Goal: Task Accomplishment & Management: Complete application form

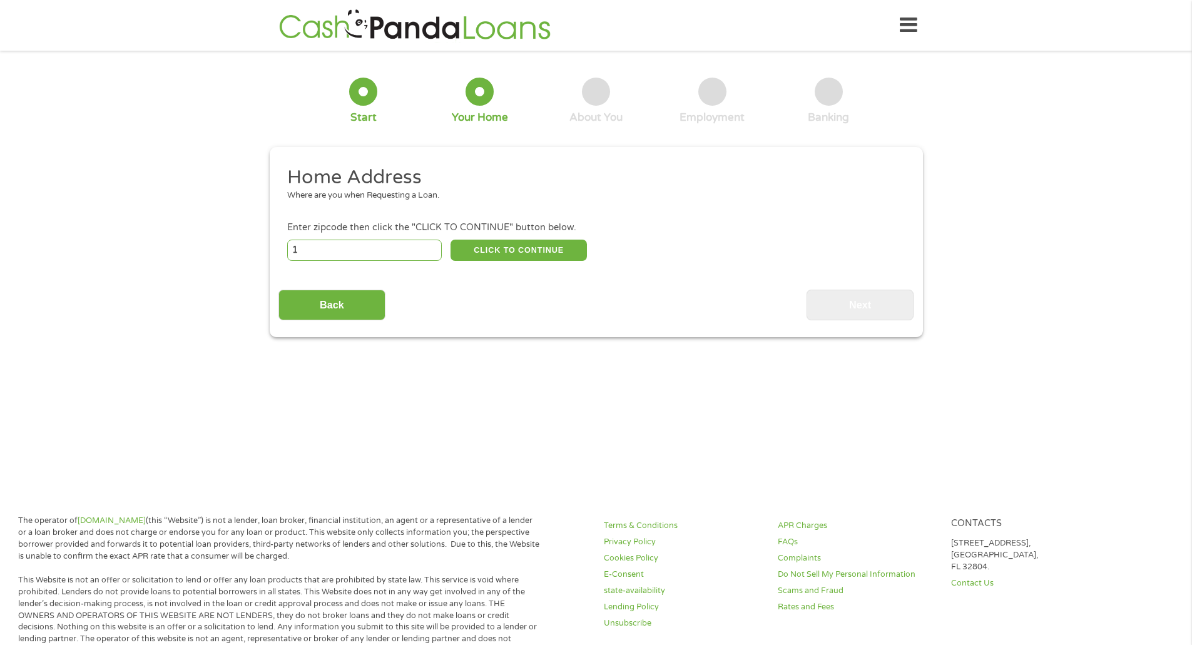
type input "1"
click at [430, 248] on input "1" at bounding box center [364, 250] width 155 height 21
type input "91331"
click at [532, 260] on button "CLICK TO CONTINUE" at bounding box center [519, 250] width 136 height 21
type input "91331"
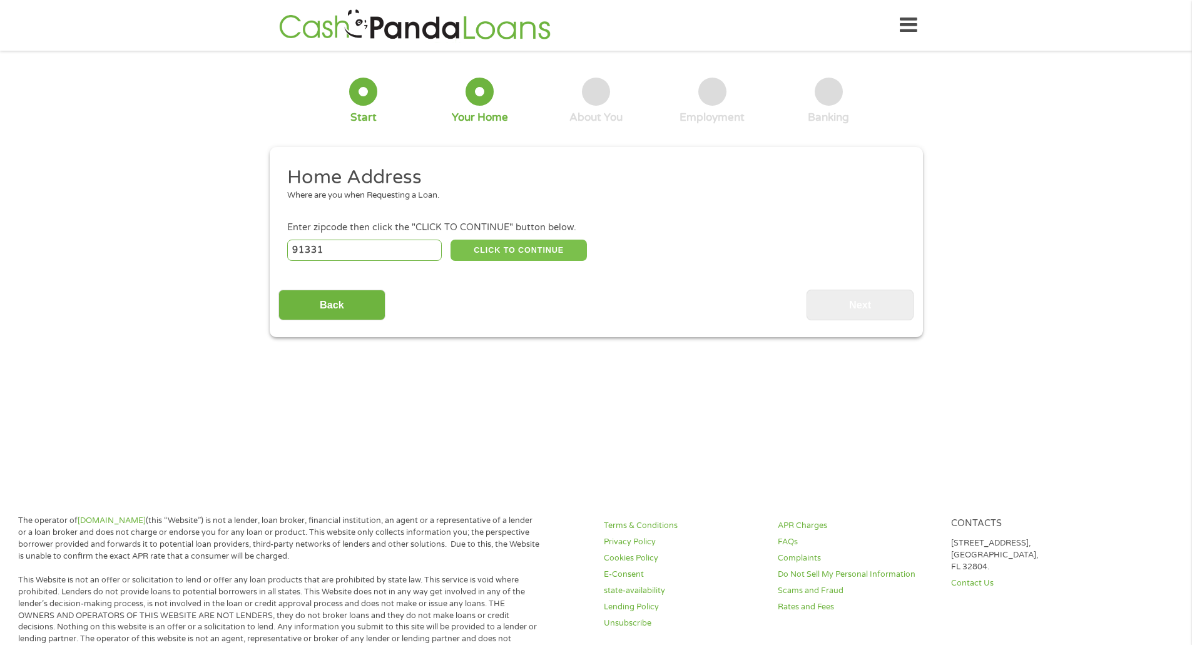
type input "[PERSON_NAME]"
select select "[US_STATE]"
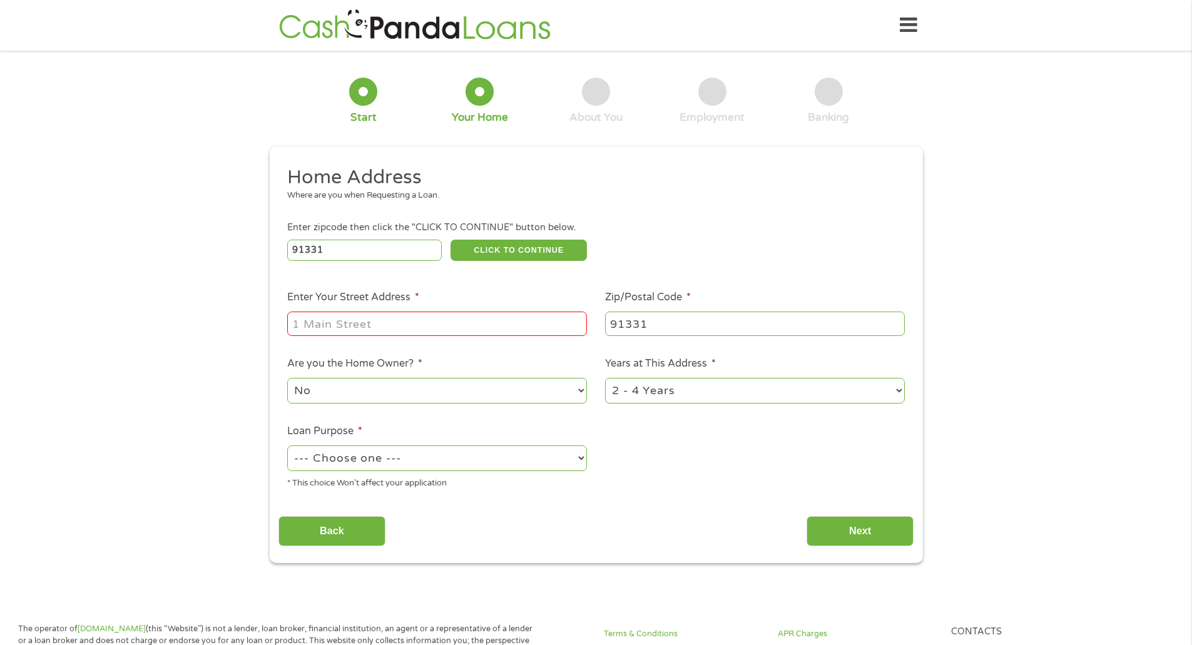
click at [461, 323] on input "Enter Your Street Address *" at bounding box center [437, 324] width 300 height 24
type input "[STREET_ADDRESS][PERSON_NAME]"
click at [548, 457] on select "--- Choose one --- Pay Bills Debt Consolidation Home Improvement Major Purchase…" at bounding box center [437, 458] width 300 height 26
click at [287, 445] on select "--- Choose one --- Pay Bills Debt Consolidation Home Improvement Major Purchase…" at bounding box center [437, 458] width 300 height 26
click at [408, 464] on select "--- Choose one --- Pay Bills Debt Consolidation Home Improvement Major Purchase…" at bounding box center [437, 458] width 300 height 26
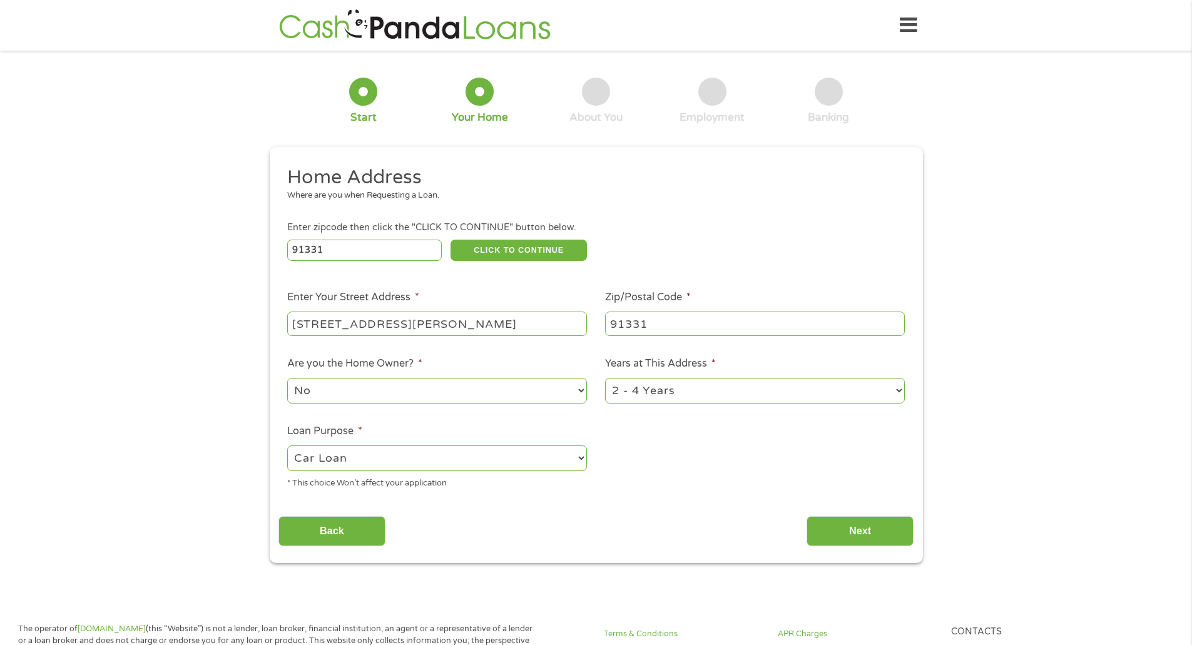
select select "shorttermcash"
click at [287, 445] on select "--- Choose one --- Pay Bills Debt Consolidation Home Improvement Major Purchase…" at bounding box center [437, 458] width 300 height 26
click at [845, 531] on input "Next" at bounding box center [860, 531] width 107 height 31
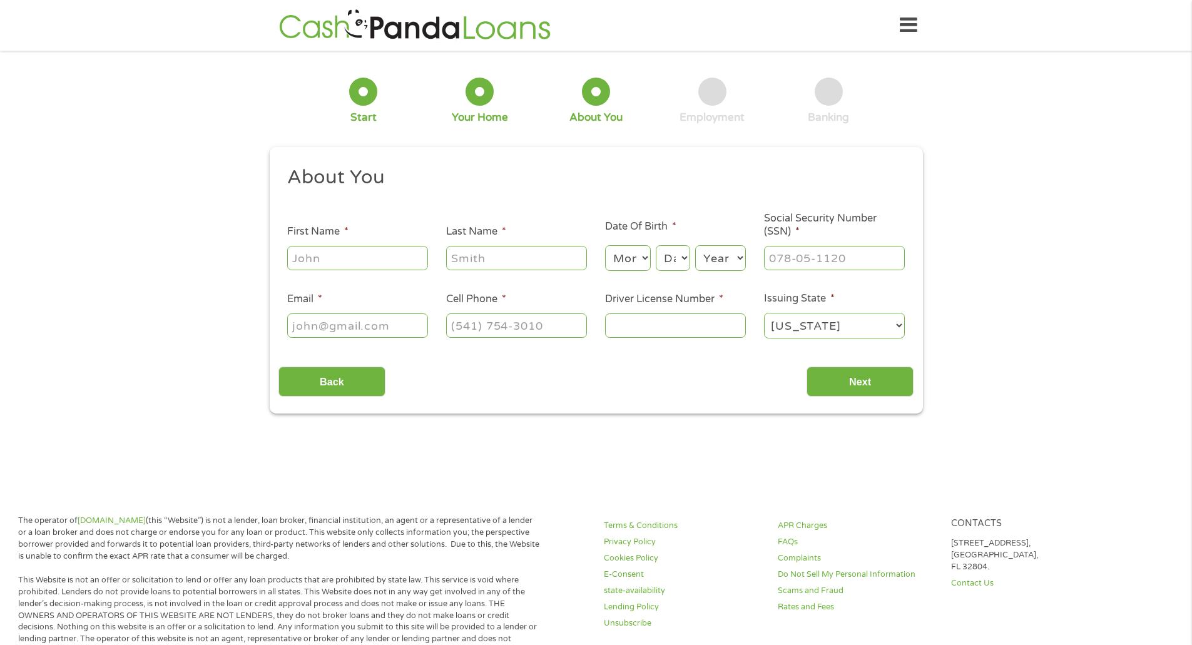
click at [352, 258] on input "First Name *" at bounding box center [357, 258] width 141 height 24
type input "Jaileen"
type input "[PERSON_NAME]"
type input "[PHONE_NUMBER]"
click at [642, 266] on select "Month 1 2 3 4 5 6 7 8 9 10 11 12" at bounding box center [628, 258] width 46 height 26
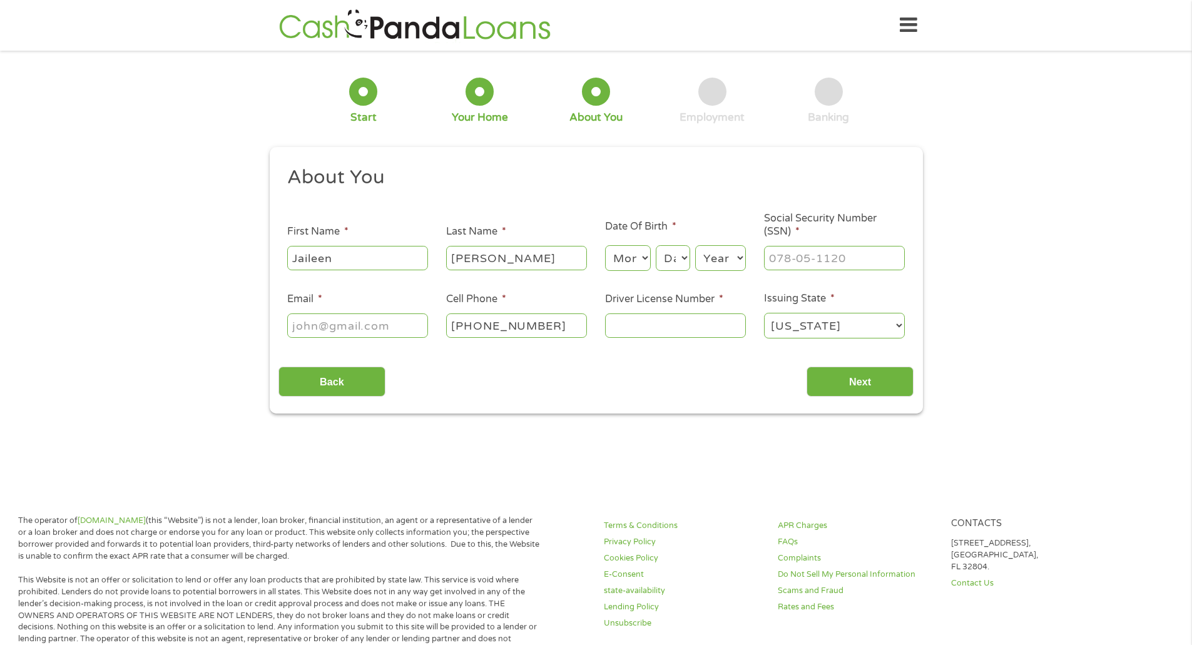
select select "11"
click at [605, 245] on select "Month 1 2 3 4 5 6 7 8 9 10 11 12" at bounding box center [628, 258] width 46 height 26
click at [670, 258] on select "Day 1 2 3 4 5 6 7 8 9 10 11 12 13 14 15 16 17 18 19 20 21 22 23 24 25 26 27 28 …" at bounding box center [673, 258] width 34 height 26
select select "21"
click at [656, 245] on select "Day 1 2 3 4 5 6 7 8 9 10 11 12 13 14 15 16 17 18 19 20 21 22 23 24 25 26 27 28 …" at bounding box center [673, 258] width 34 height 26
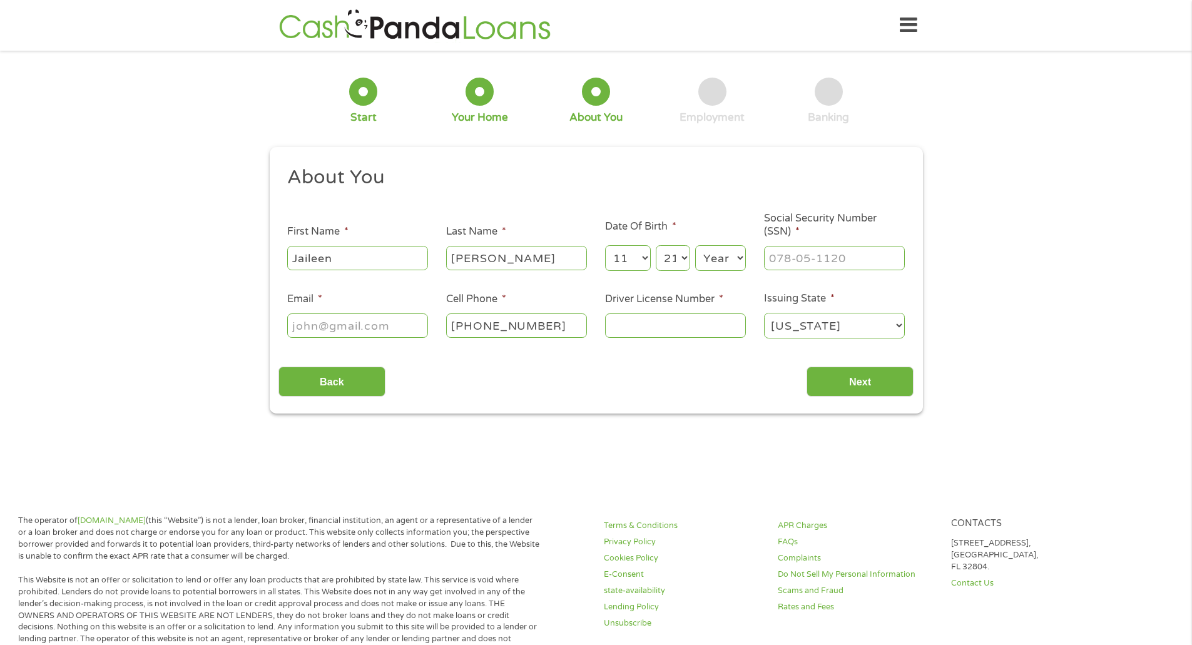
click at [726, 255] on select "Year [DATE] 2006 2005 2004 2003 2002 2001 2000 1999 1998 1997 1996 1995 1994 19…" at bounding box center [720, 258] width 51 height 26
select select "2002"
click at [695, 245] on select "Year [DATE] 2006 2005 2004 2003 2002 2001 2000 1999 1998 1997 1996 1995 1994 19…" at bounding box center [720, 258] width 51 height 26
click at [795, 261] on input "___-__-____" at bounding box center [834, 258] width 141 height 24
type input "607-37-8767"
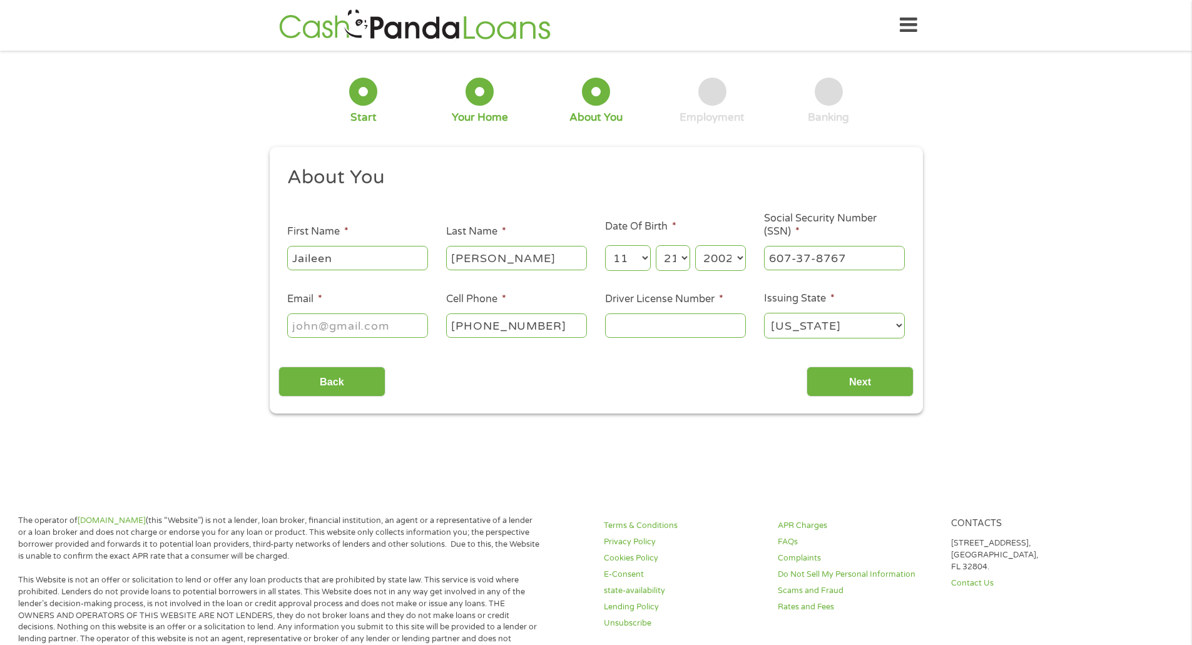
click at [641, 320] on input "Driver License Number *" at bounding box center [675, 325] width 141 height 24
type input "Y"
click at [379, 325] on input "Email *" at bounding box center [357, 325] width 141 height 24
type input "[EMAIL_ADDRESS][DOMAIN_NAME]"
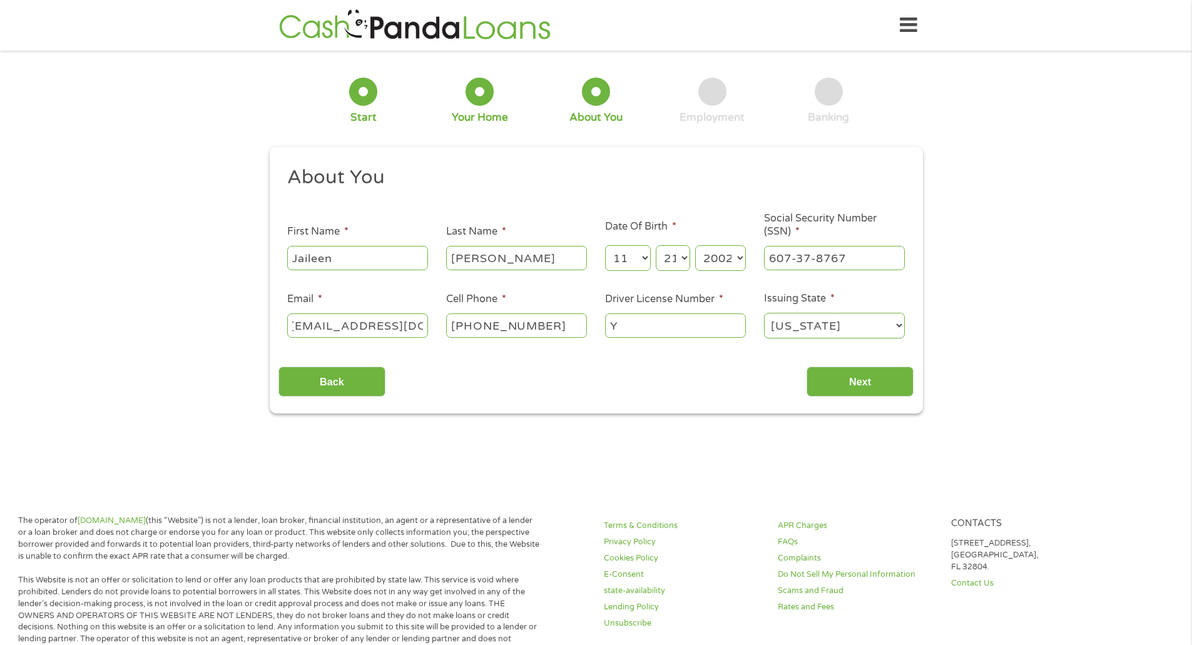
scroll to position [0, 0]
click at [633, 328] on input "Y" at bounding box center [675, 325] width 141 height 24
type input "Y8199519"
click at [818, 379] on input "Next" at bounding box center [860, 382] width 107 height 31
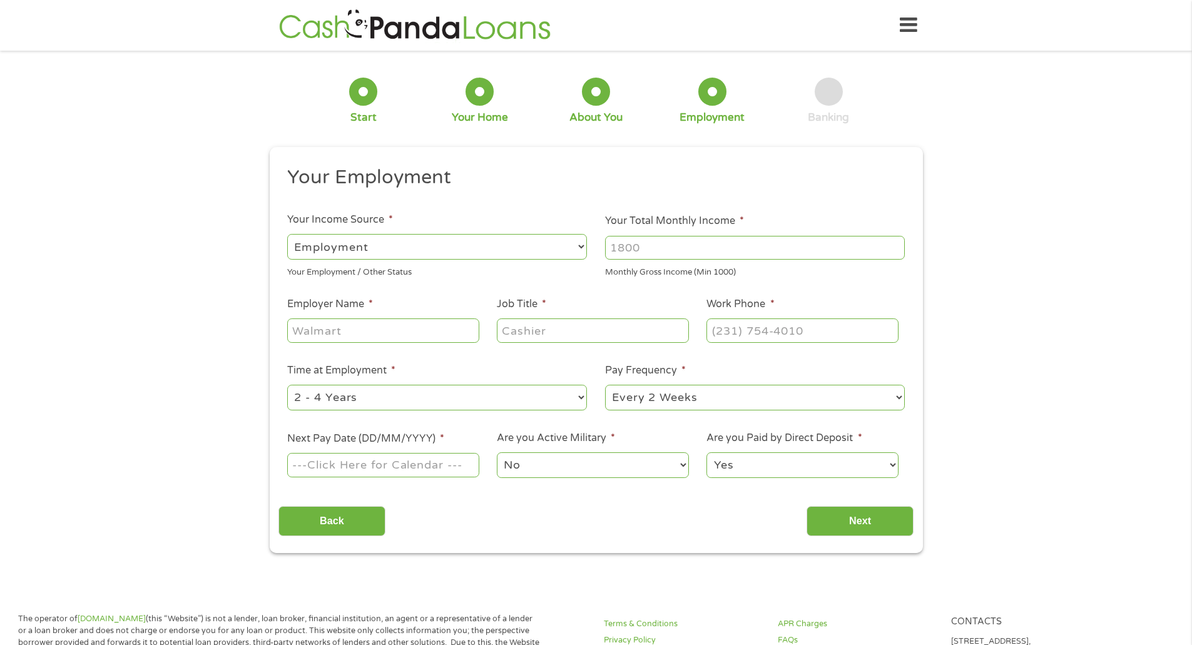
click at [710, 245] on input "Your Total Monthly Income *" at bounding box center [755, 248] width 300 height 24
type input "2900"
click at [453, 332] on input "Employer Name *" at bounding box center [382, 330] width 191 height 24
type input "nevhc"
click at [554, 323] on input "Job Title *" at bounding box center [592, 330] width 191 height 24
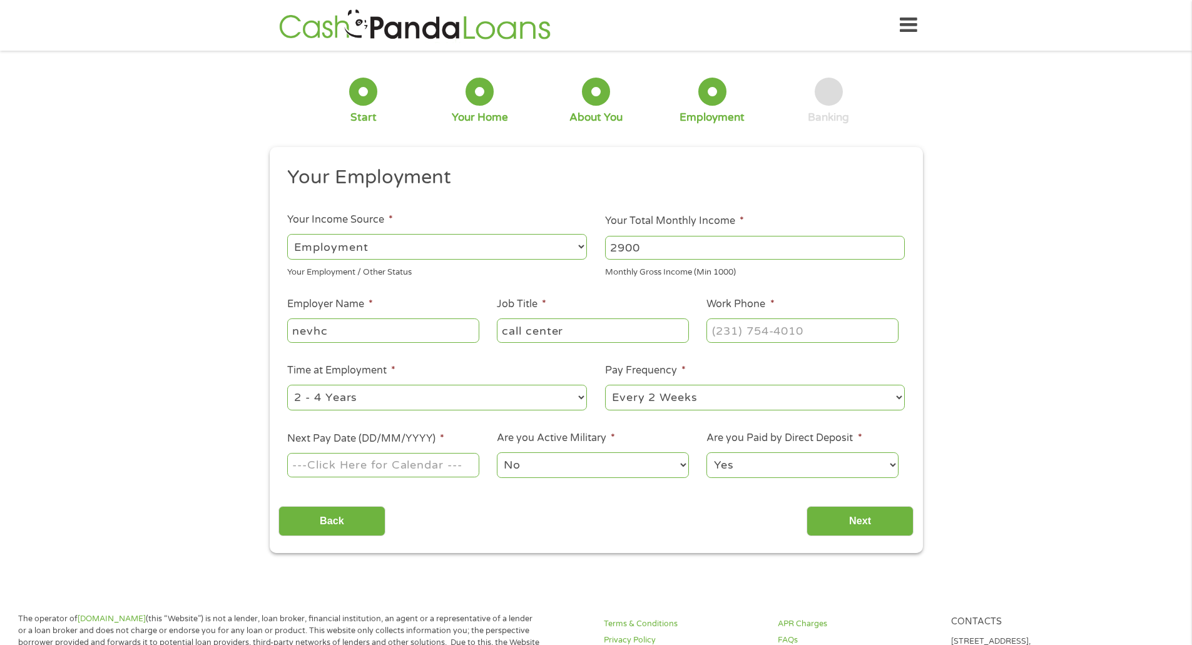
type input "call center"
click at [755, 335] on input "(___) ___-____" at bounding box center [801, 330] width 191 height 24
type input "[PHONE_NUMBER]"
click at [662, 396] on select "--- Choose one --- Every 2 Weeks Every Week Monthly Semi-Monthly" at bounding box center [755, 398] width 300 height 26
click at [605, 385] on select "--- Choose one --- Every 2 Weeks Every Week Monthly Semi-Monthly" at bounding box center [755, 398] width 300 height 26
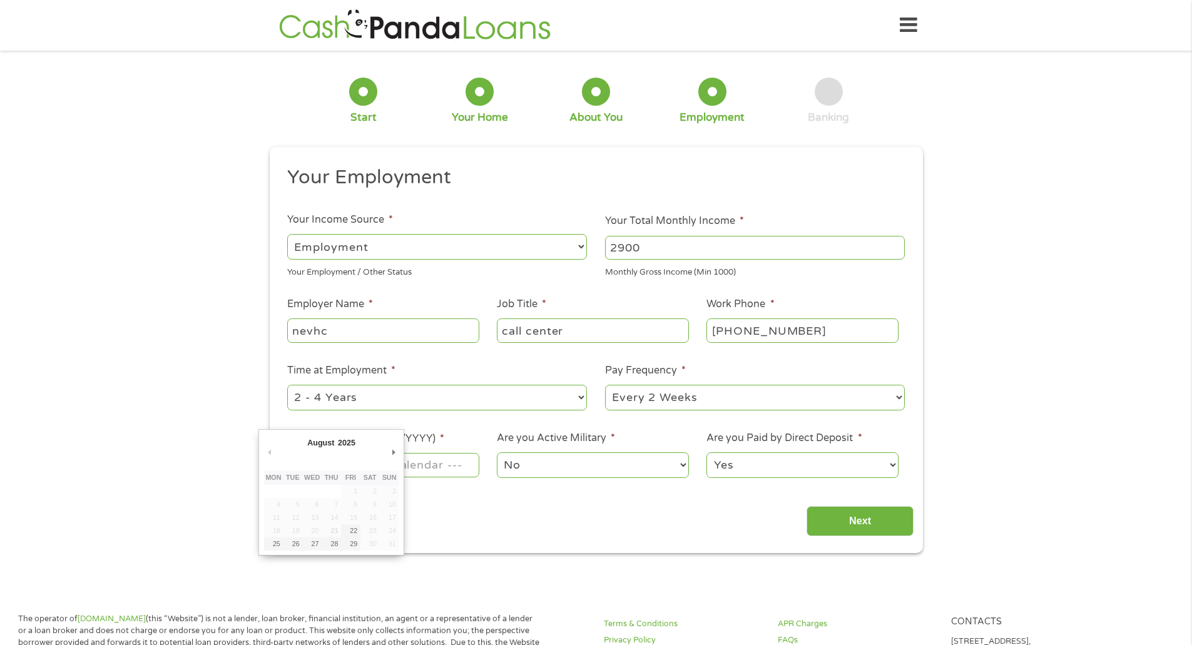
click at [432, 467] on input "Next Pay Date (DD/MM/YYYY) *" at bounding box center [382, 465] width 191 height 24
type input "[DATE]"
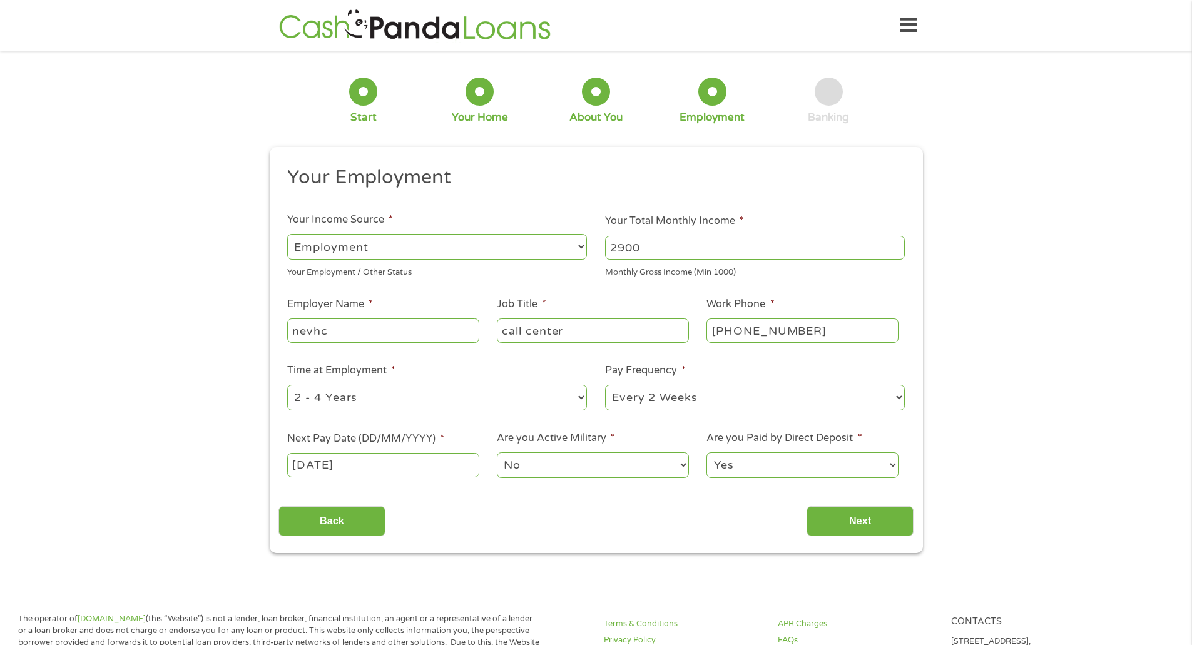
click at [512, 469] on select "No Yes" at bounding box center [592, 465] width 191 height 26
click at [497, 452] on select "No Yes" at bounding box center [592, 465] width 191 height 26
click at [827, 522] on input "Next" at bounding box center [860, 521] width 107 height 31
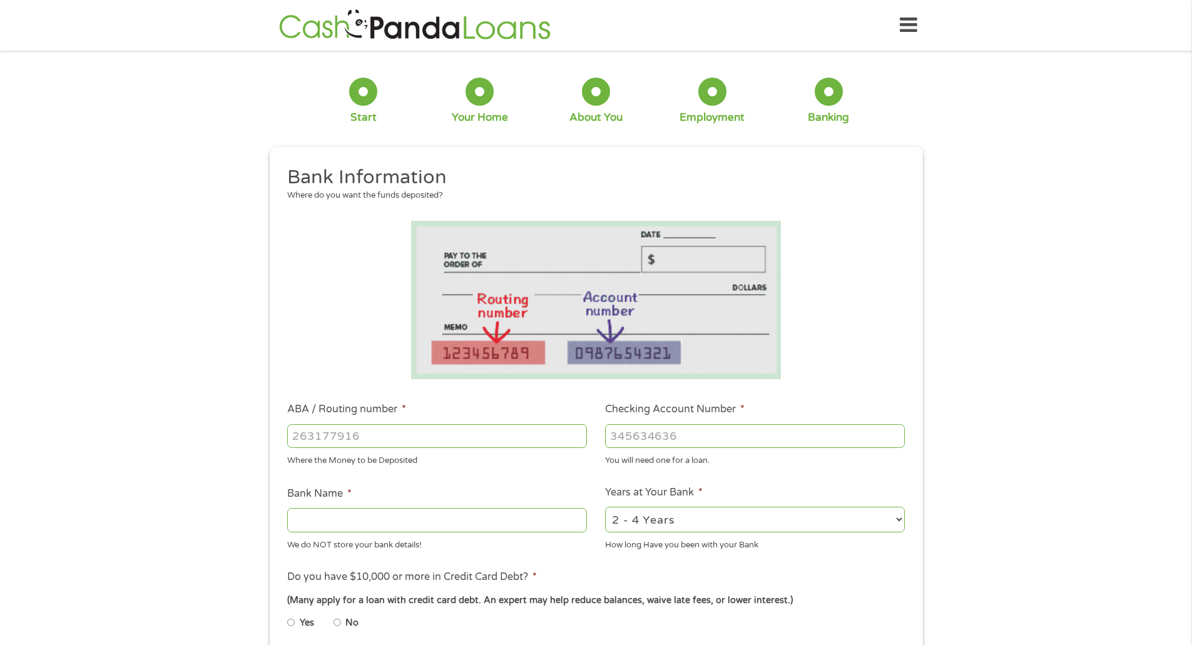
click at [382, 440] on input "ABA / Routing number *" at bounding box center [437, 436] width 300 height 24
type input "121042882"
type input "[PERSON_NAME] FARGO BANK NA"
type input "121042882"
click at [713, 439] on input "Checking Account Number *" at bounding box center [755, 436] width 300 height 24
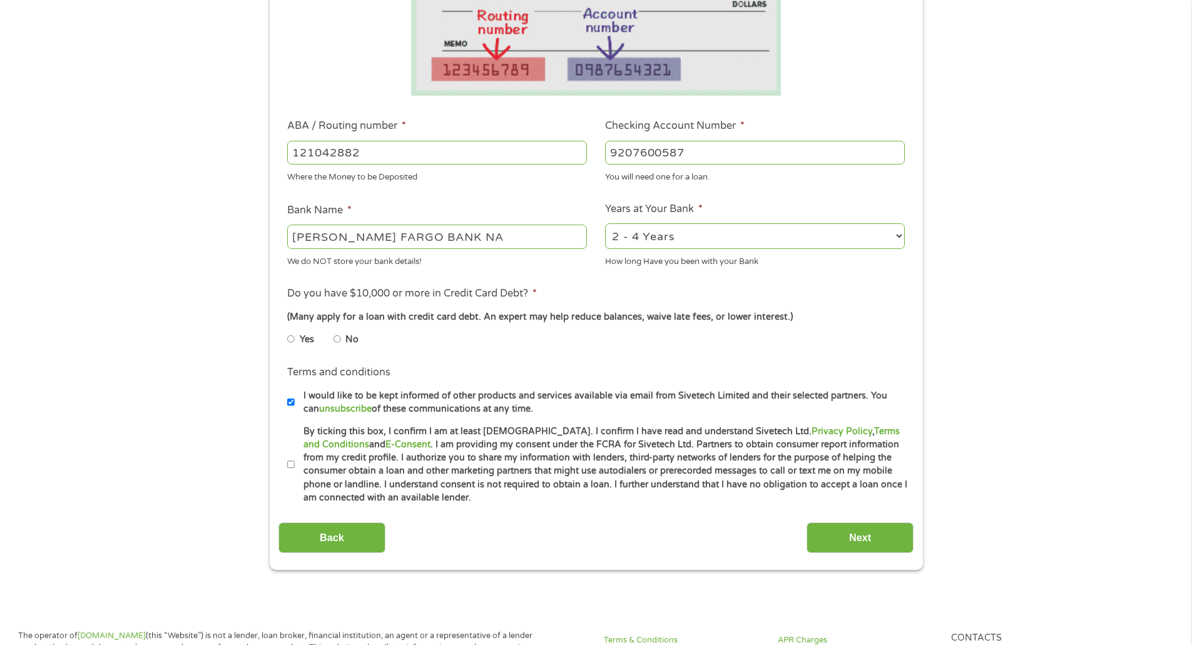
scroll to position [295, 0]
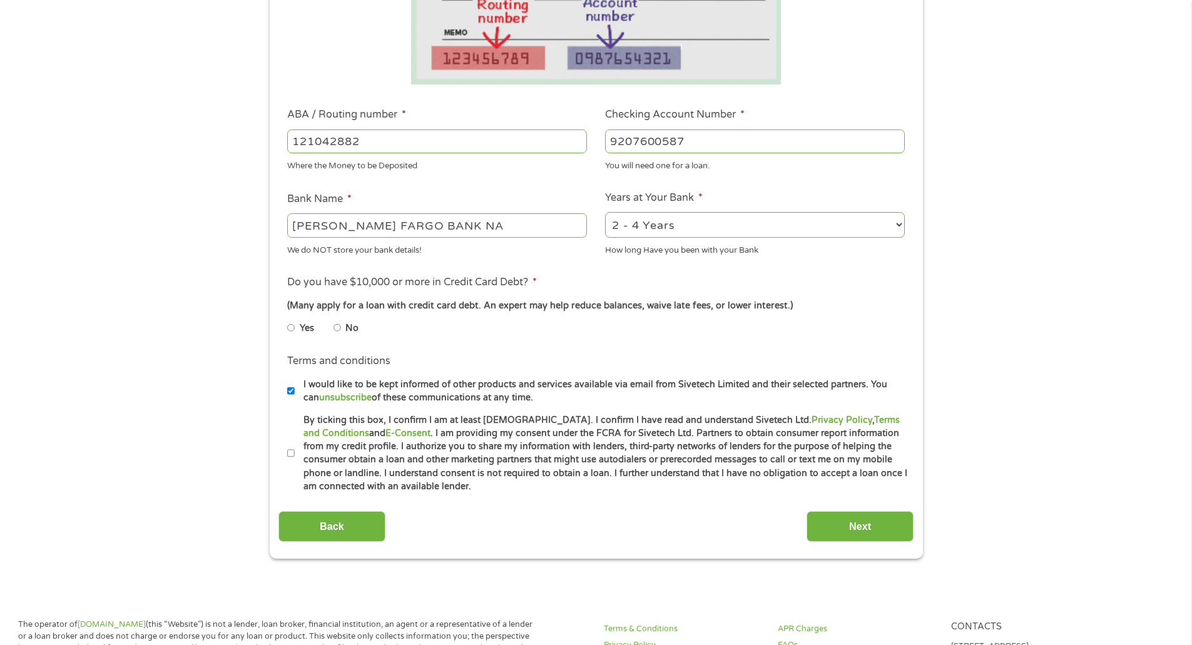
type input "9207600587"
click at [337, 327] on input "No" at bounding box center [337, 328] width 8 height 20
radio input "true"
click at [296, 450] on label "By ticking this box, I confirm I am at least [DEMOGRAPHIC_DATA]. I confirm I ha…" at bounding box center [602, 454] width 614 height 80
click at [295, 450] on input "By ticking this box, I confirm I am at least [DEMOGRAPHIC_DATA]. I confirm I ha…" at bounding box center [291, 454] width 8 height 20
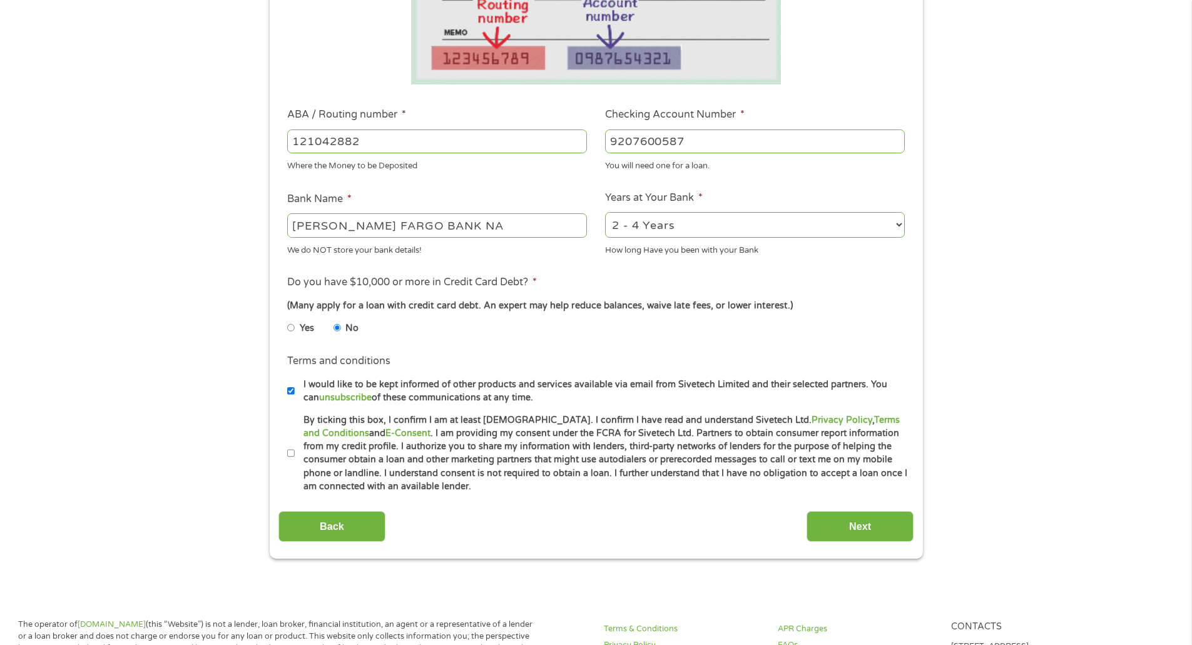
checkbox input "true"
click at [871, 512] on input "Next" at bounding box center [860, 526] width 107 height 31
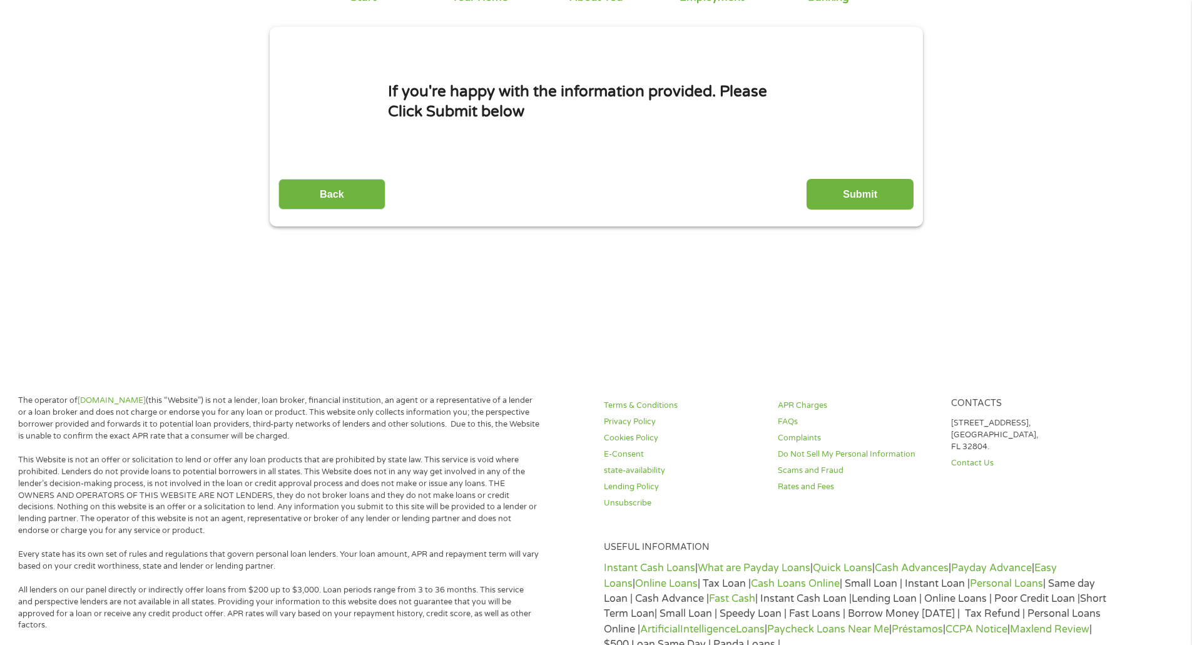
scroll to position [0, 0]
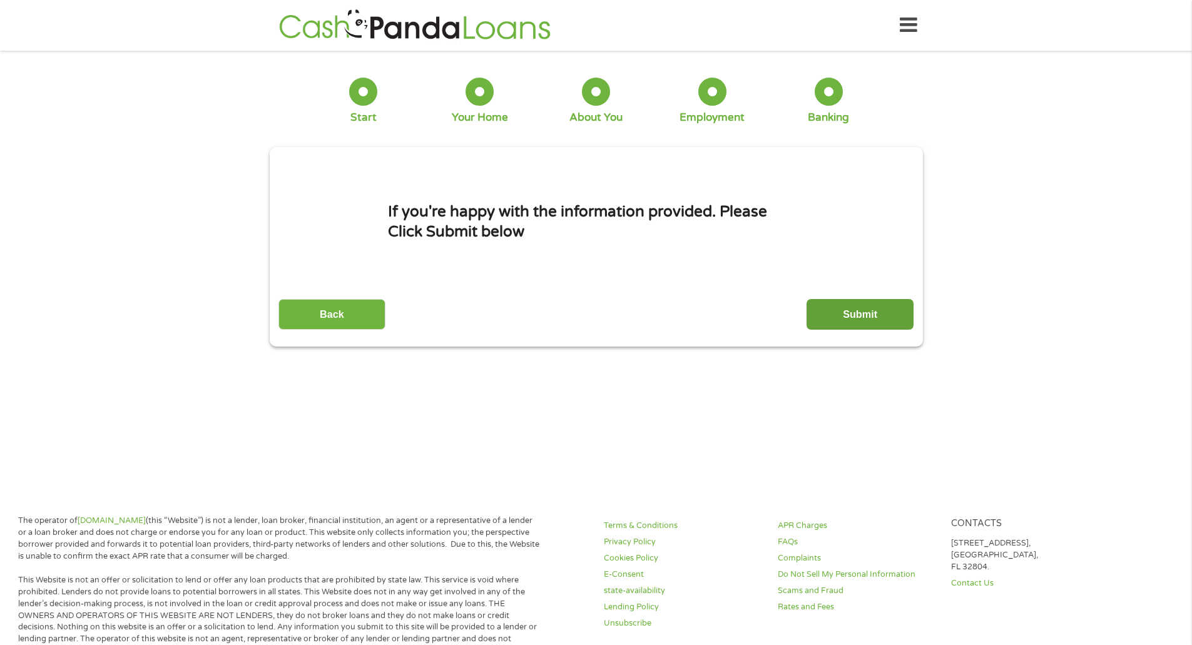
click at [833, 319] on input "Submit" at bounding box center [860, 314] width 107 height 31
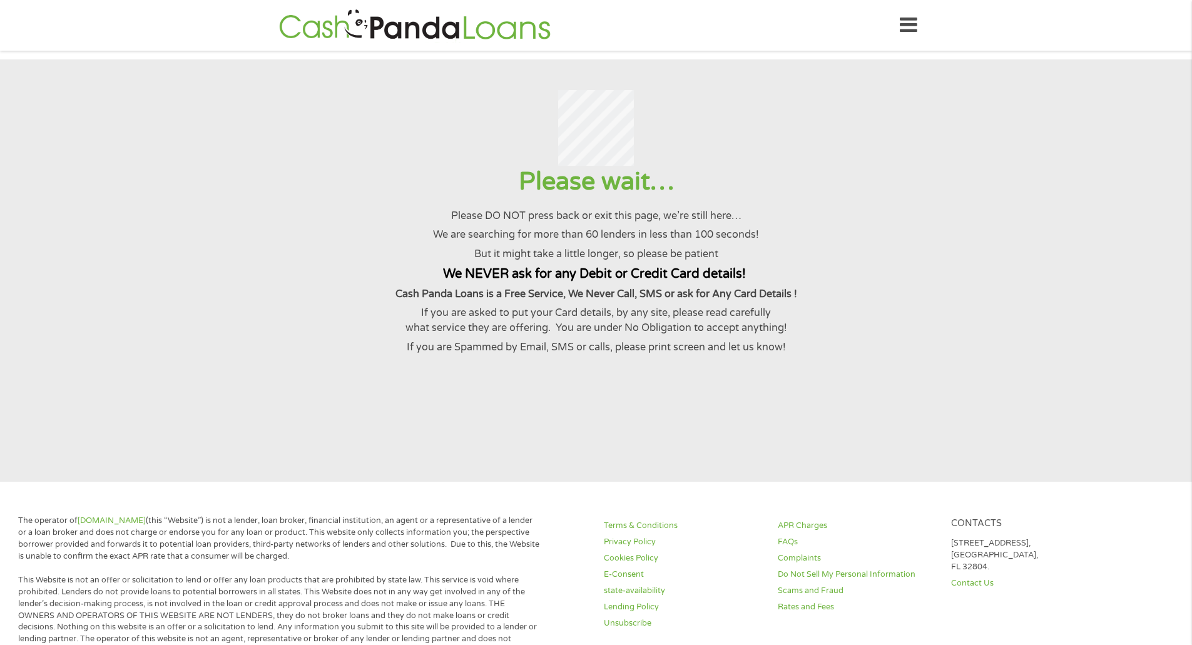
click at [776, 629] on div "APR Charges FAQs Complaints Do Not Sell My Personal Information Scams and Fraud…" at bounding box center [857, 576] width 174 height 123
